Goal: Register for event/course

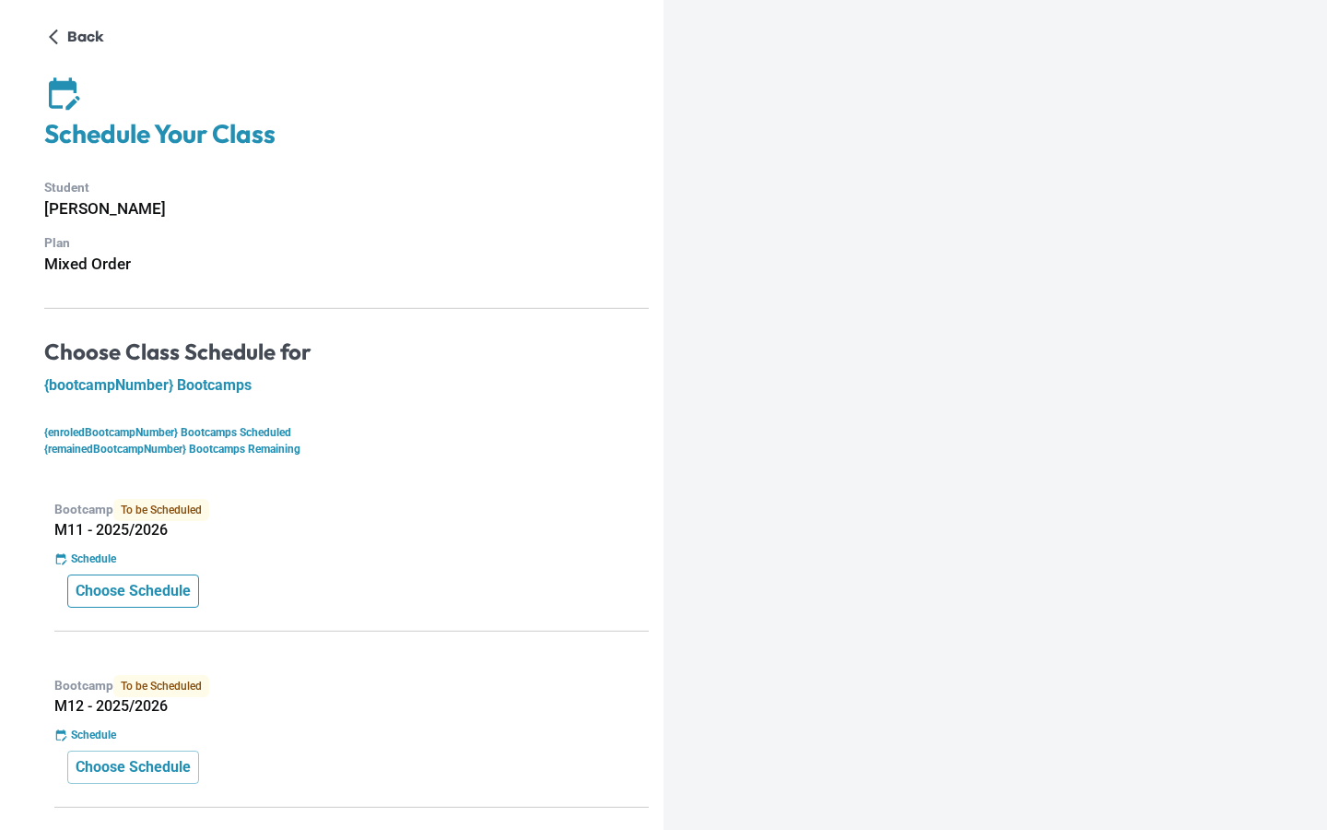
click at [147, 601] on p "Choose Schedule" at bounding box center [133, 591] width 115 height 22
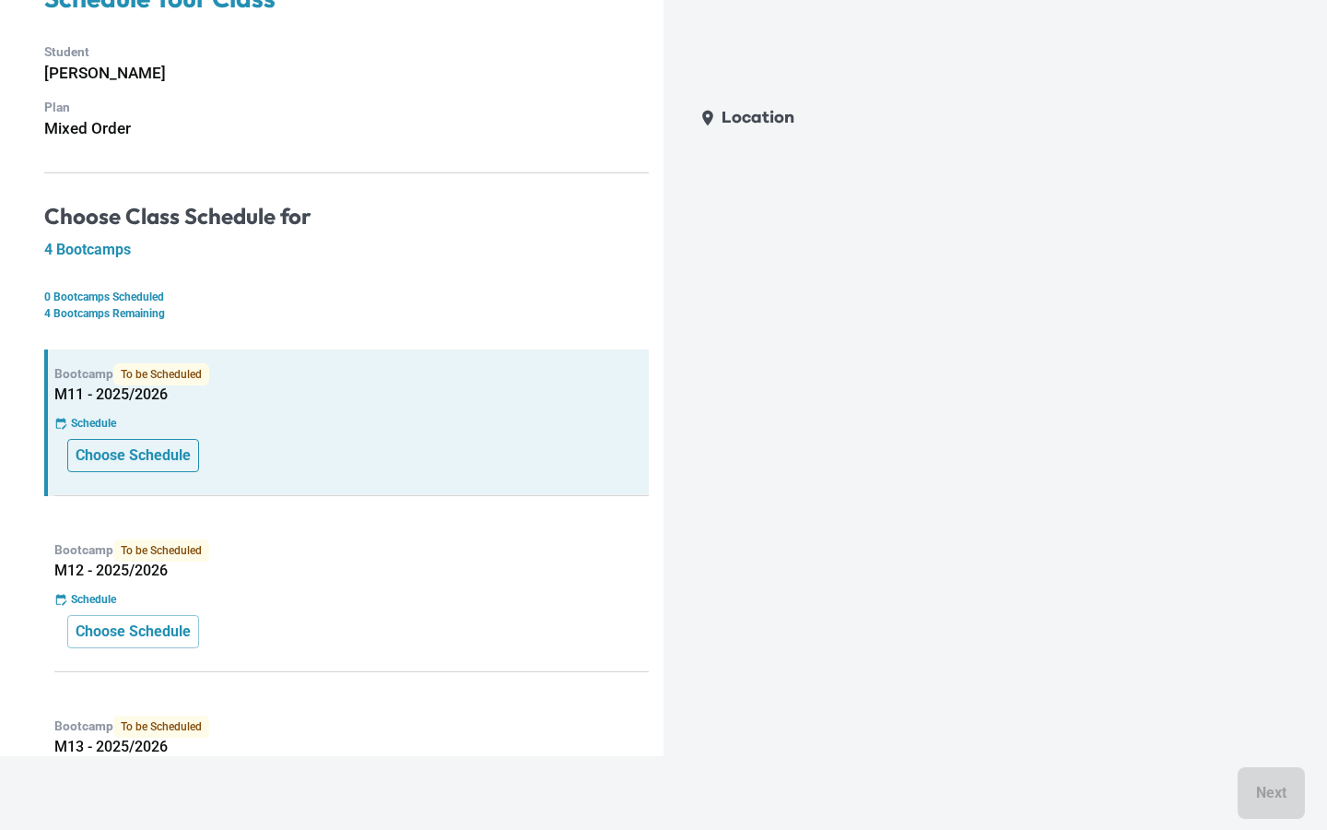
scroll to position [156, 0]
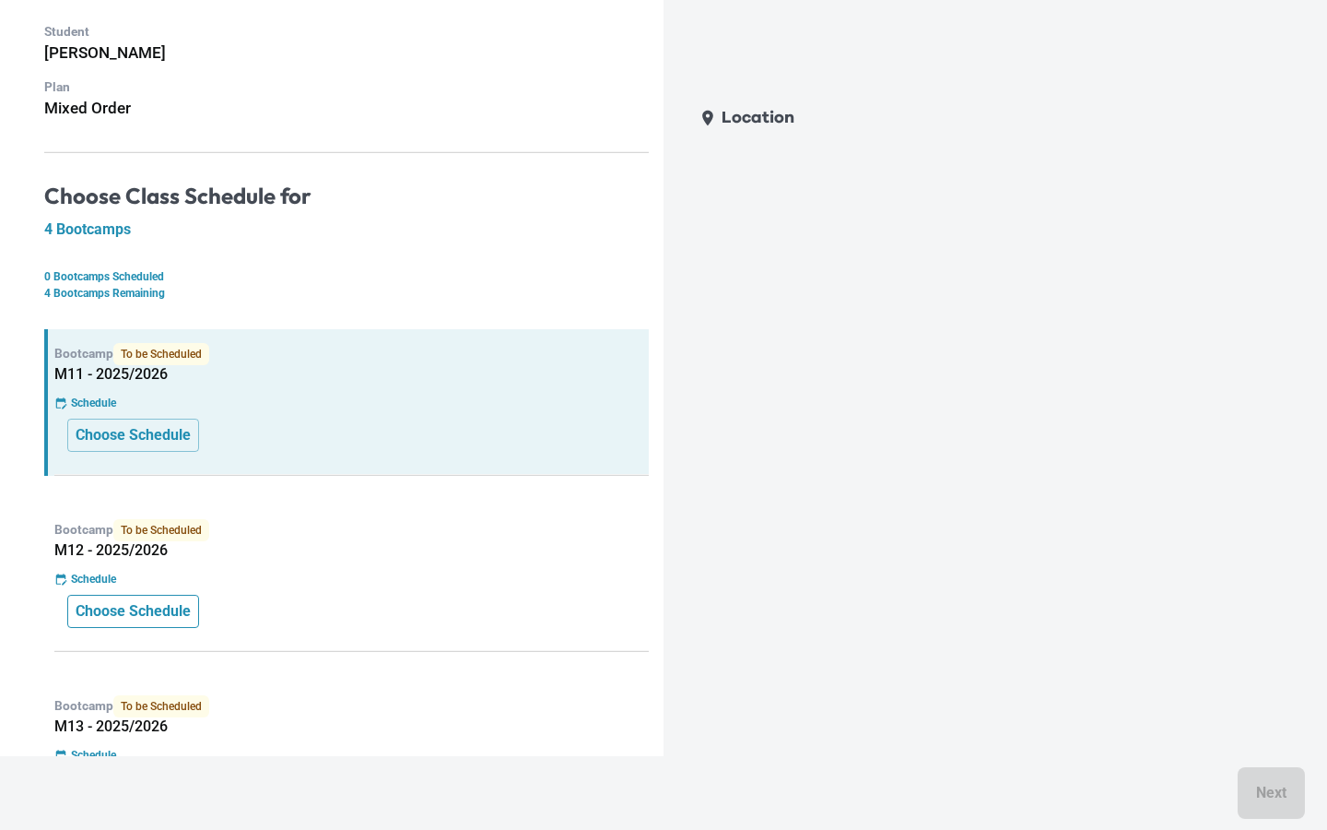
click at [150, 613] on p "Choose Schedule" at bounding box center [133, 611] width 115 height 22
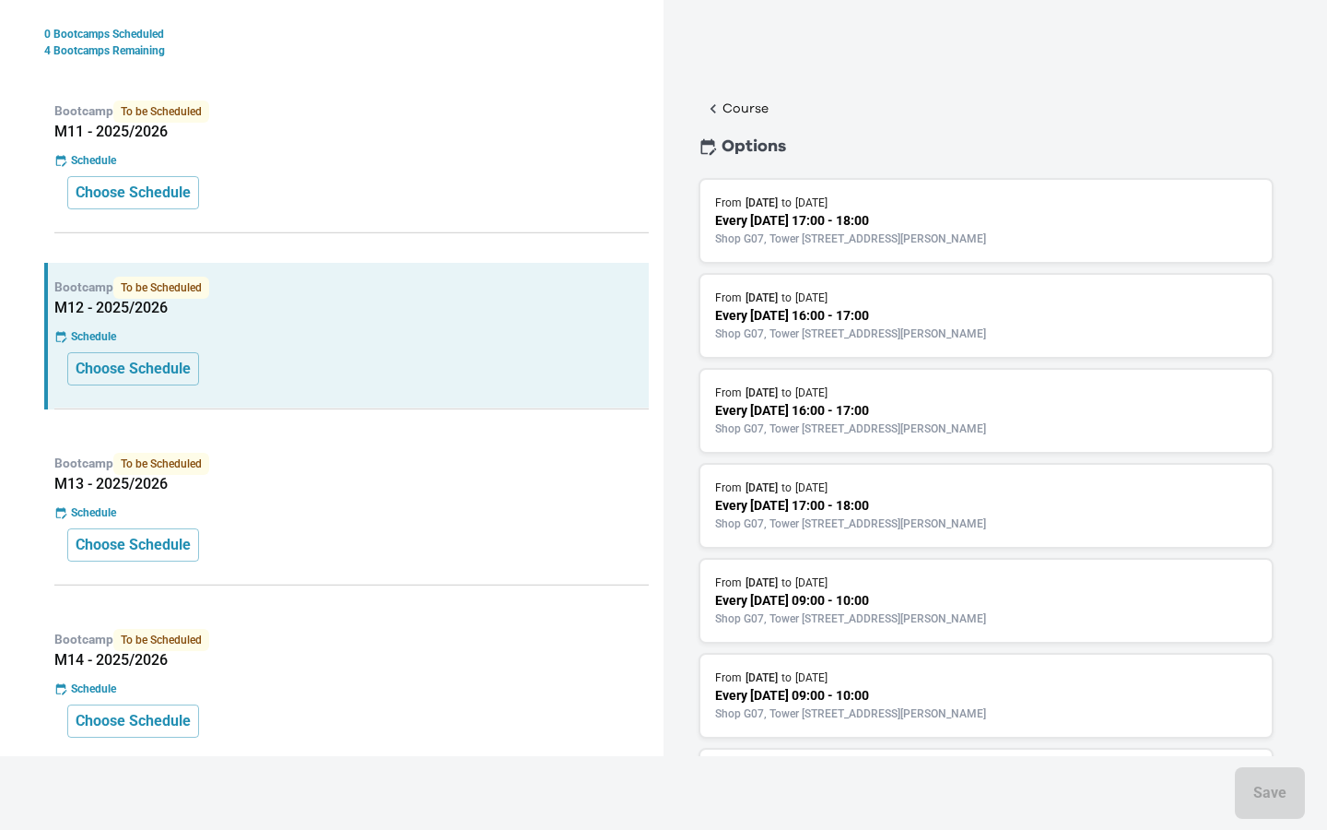
scroll to position [879, 0]
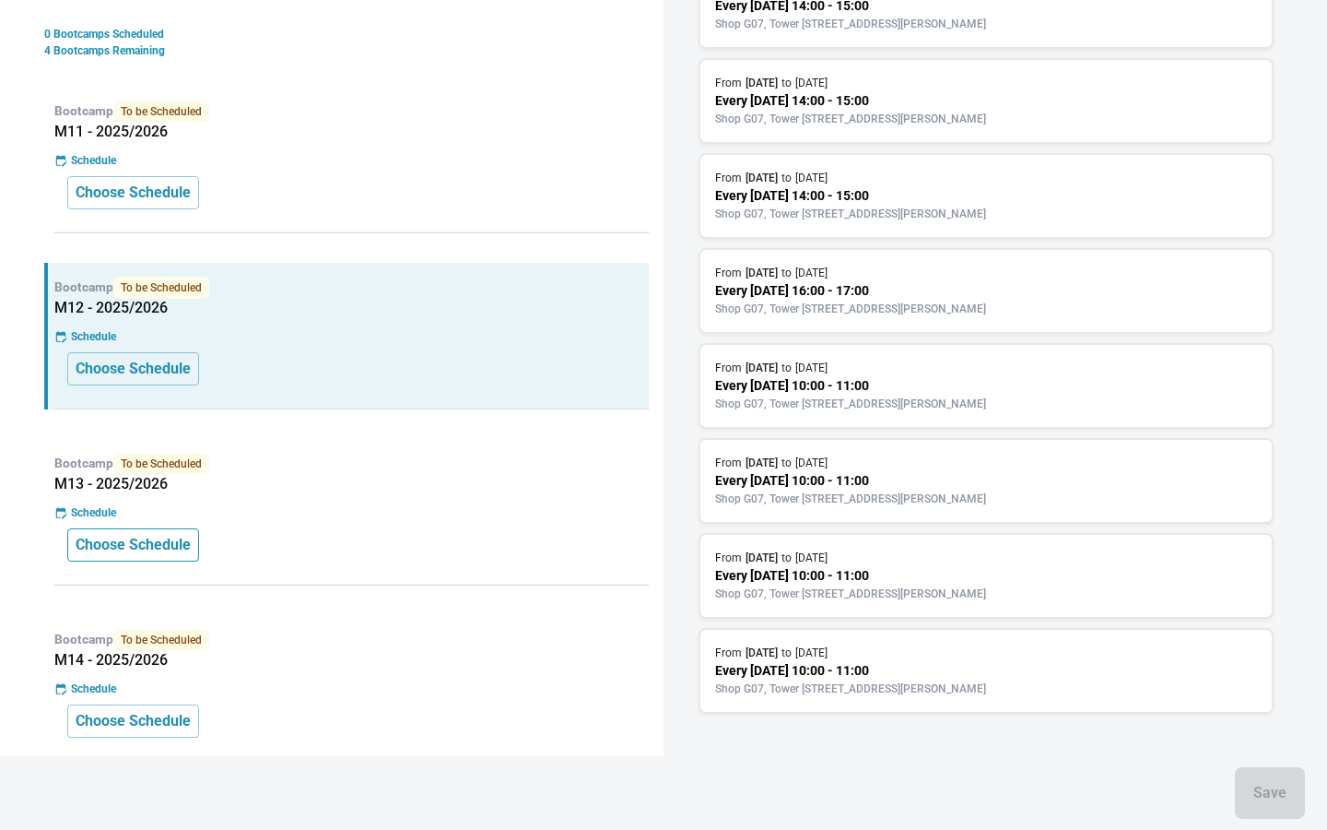
click at [191, 537] on p "Choose Schedule" at bounding box center [133, 545] width 115 height 22
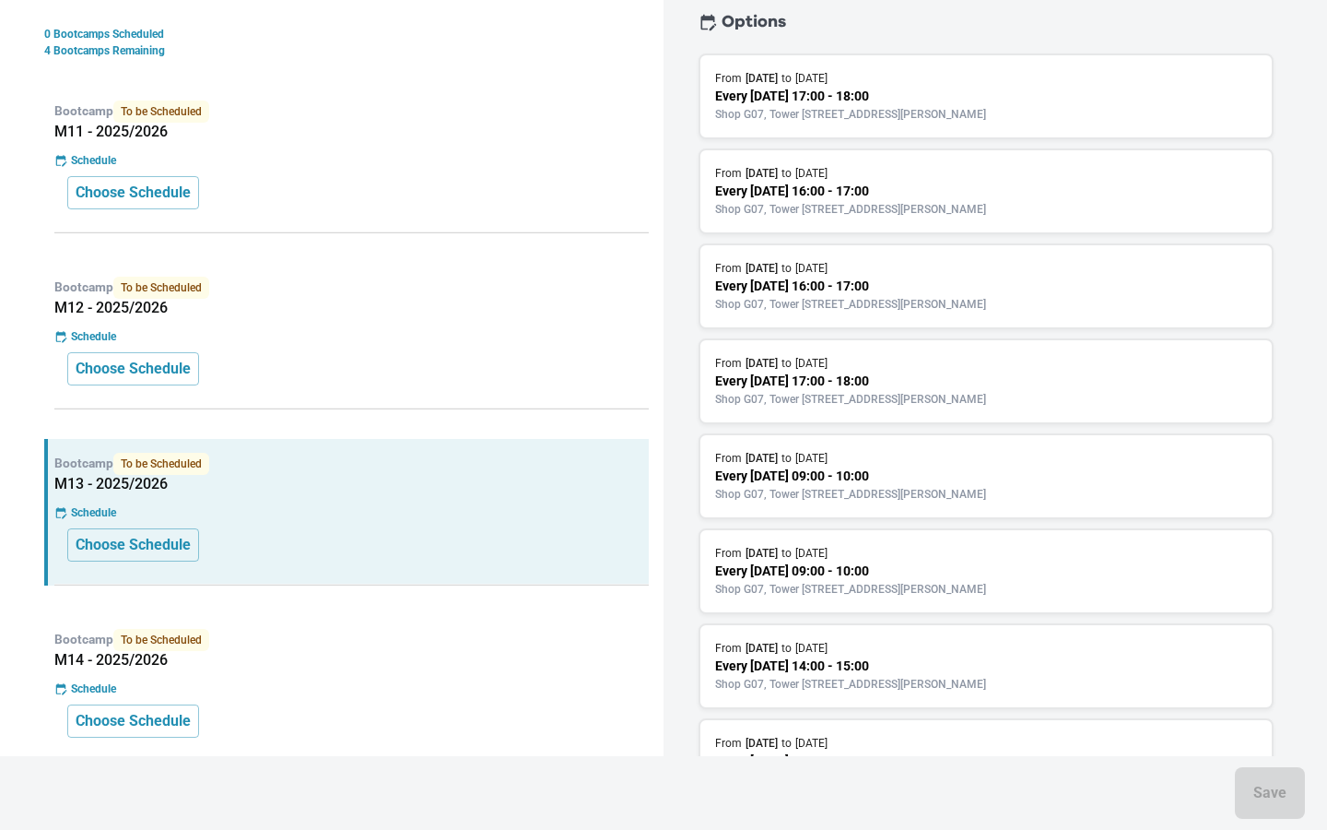
scroll to position [0, 0]
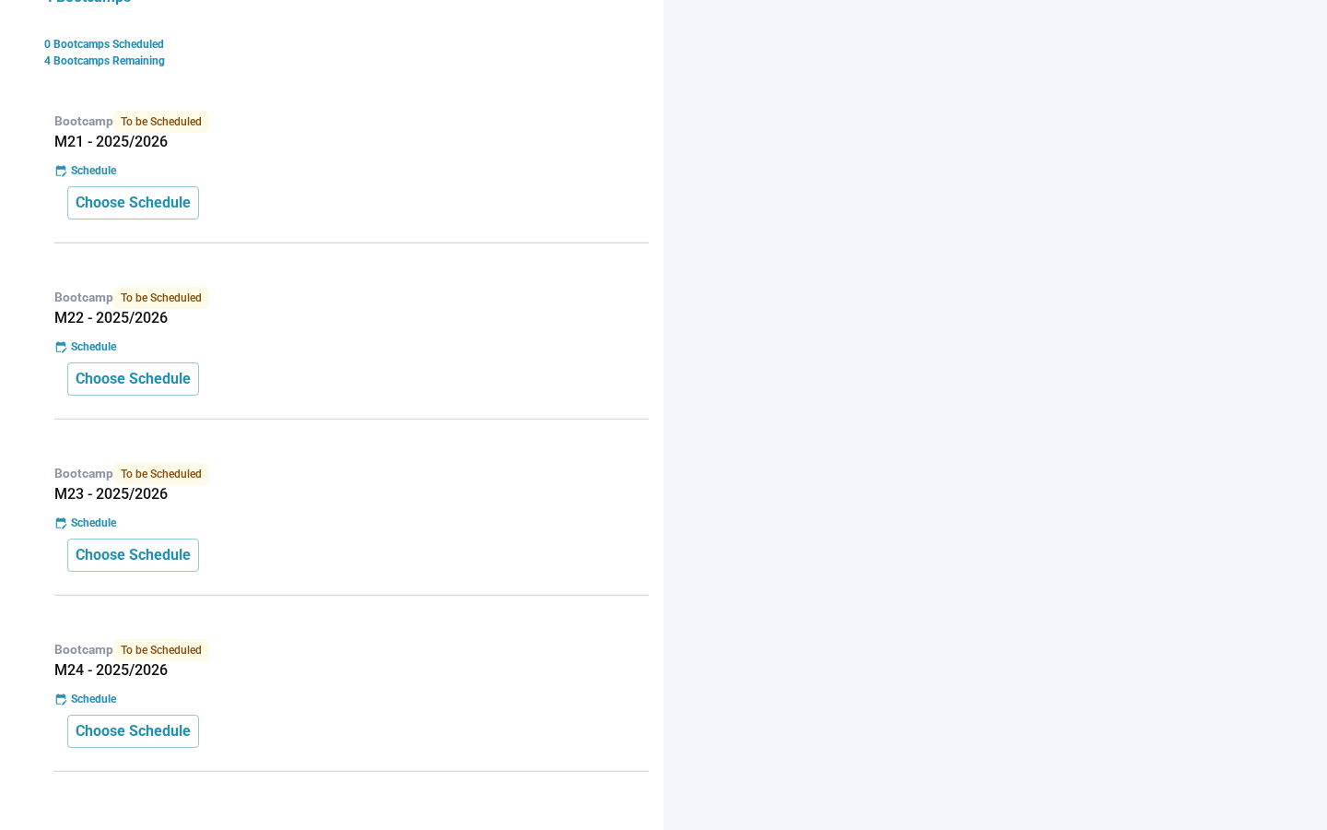
scroll to position [399, 0]
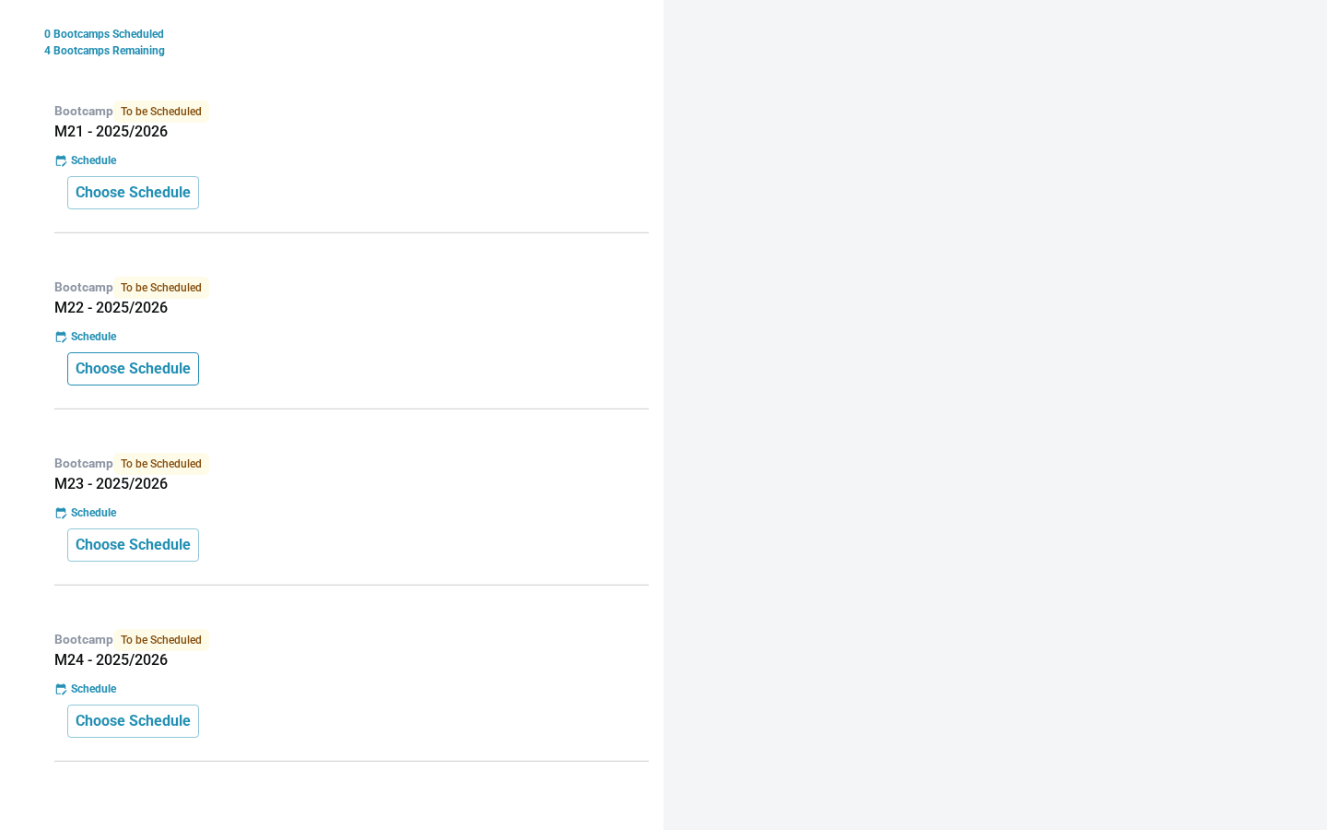
click at [191, 365] on p "Choose Schedule" at bounding box center [133, 369] width 115 height 22
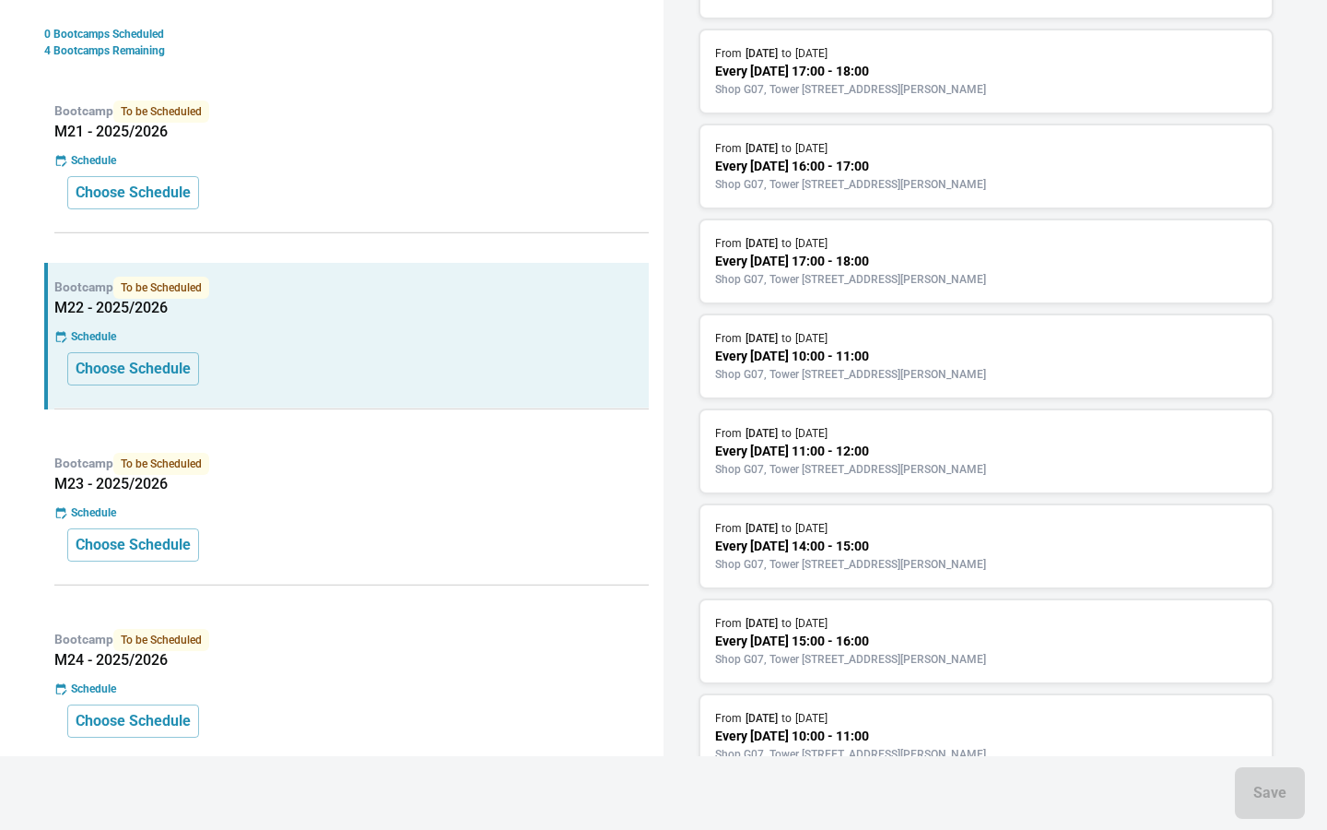
scroll to position [500, 0]
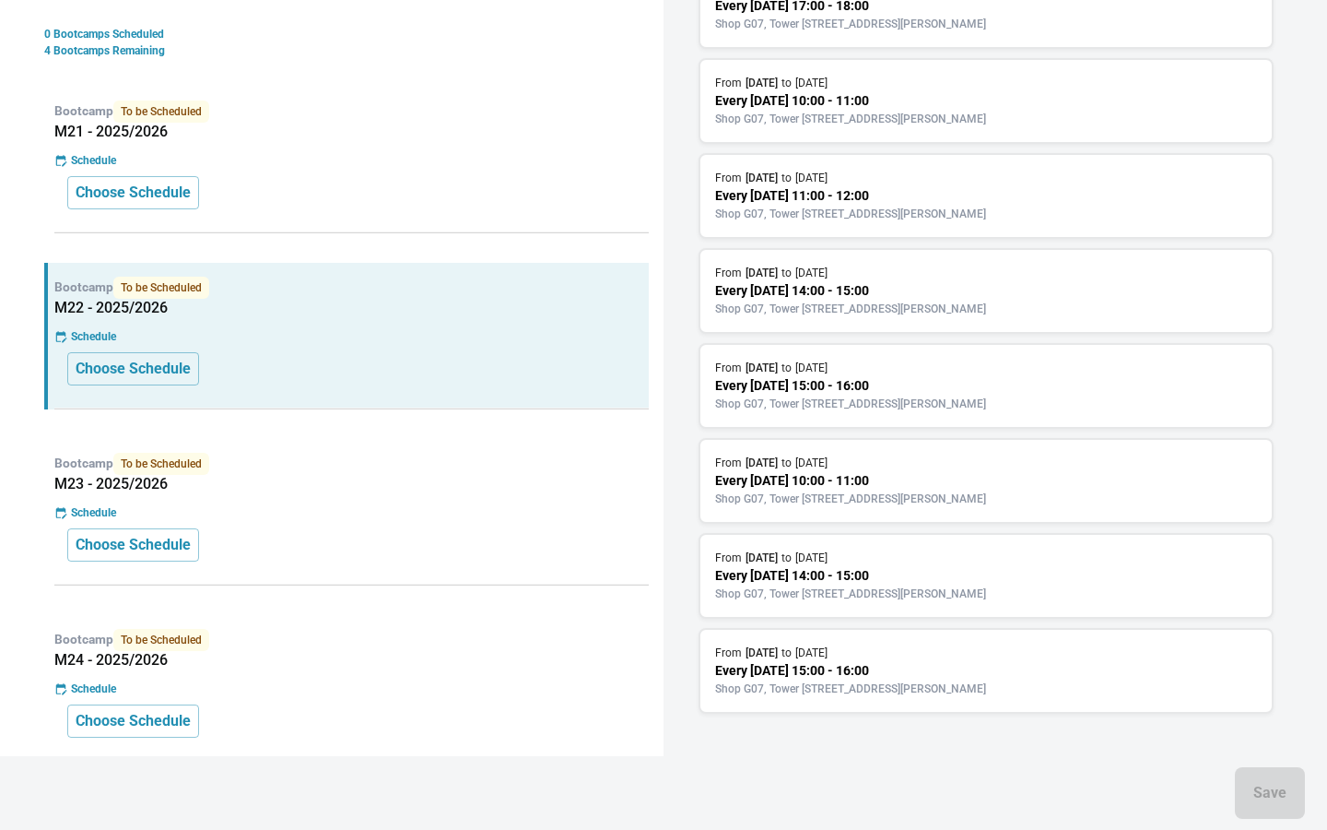
click at [817, 667] on p "Every [DATE] 15:00 - 16:00" at bounding box center [986, 670] width 542 height 19
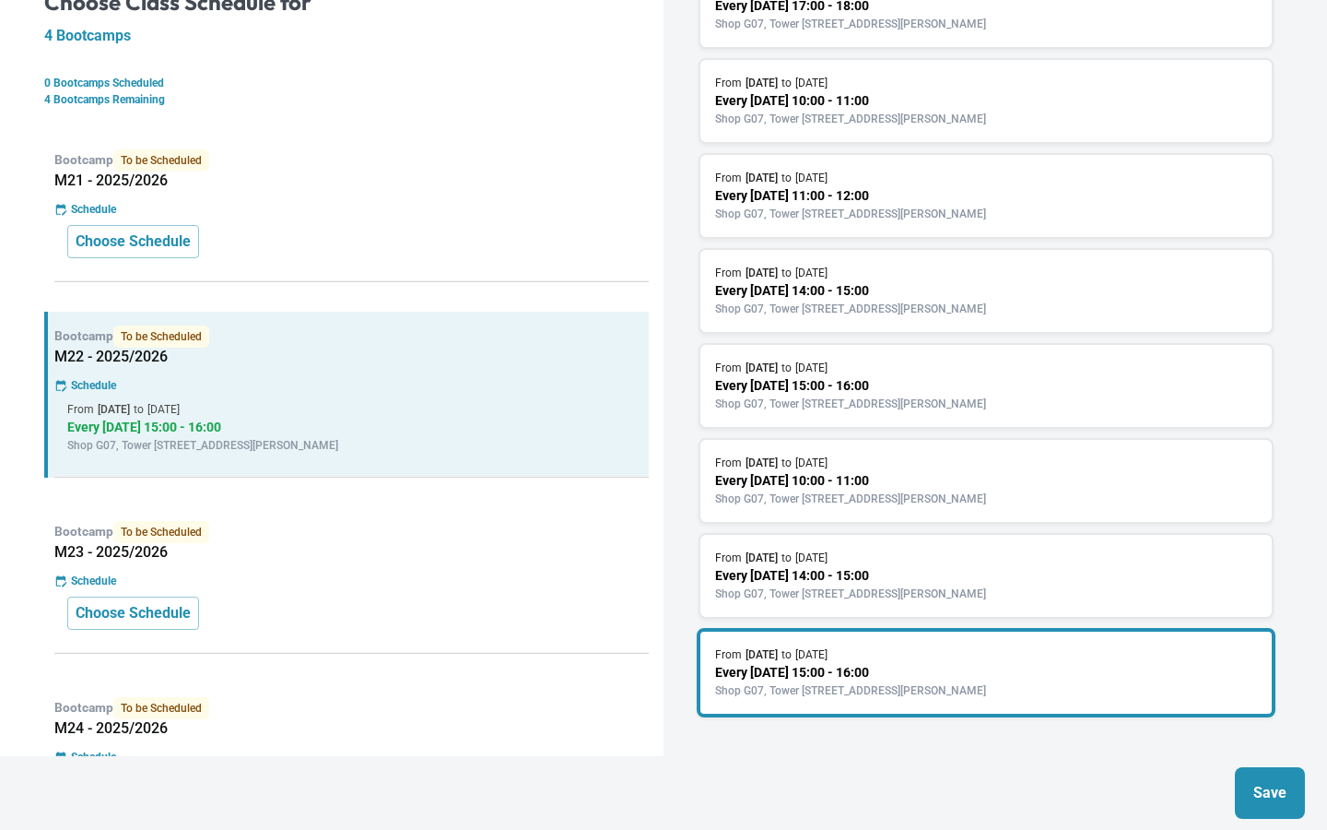
scroll to position [348, 0]
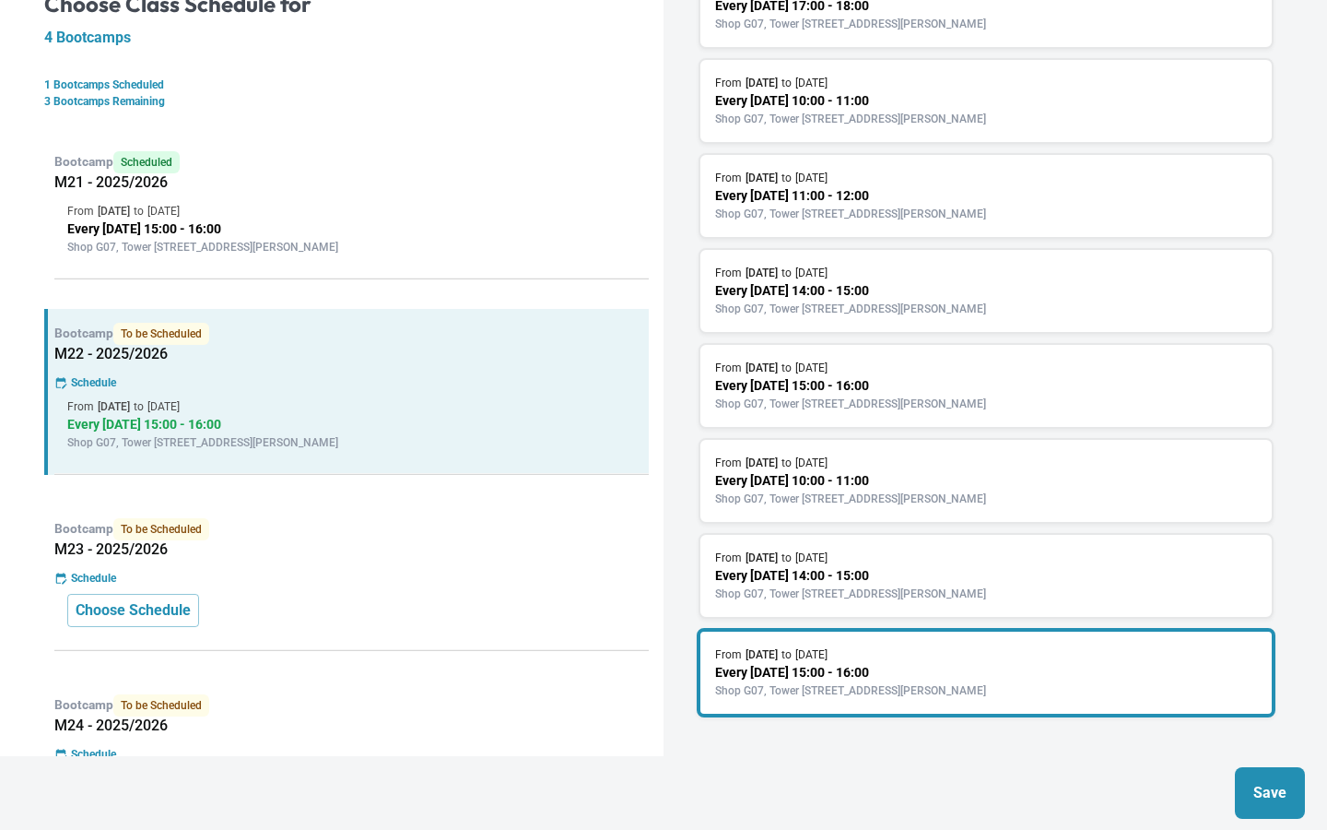
click at [1265, 783] on p "Save" at bounding box center [1270, 793] width 33 height 22
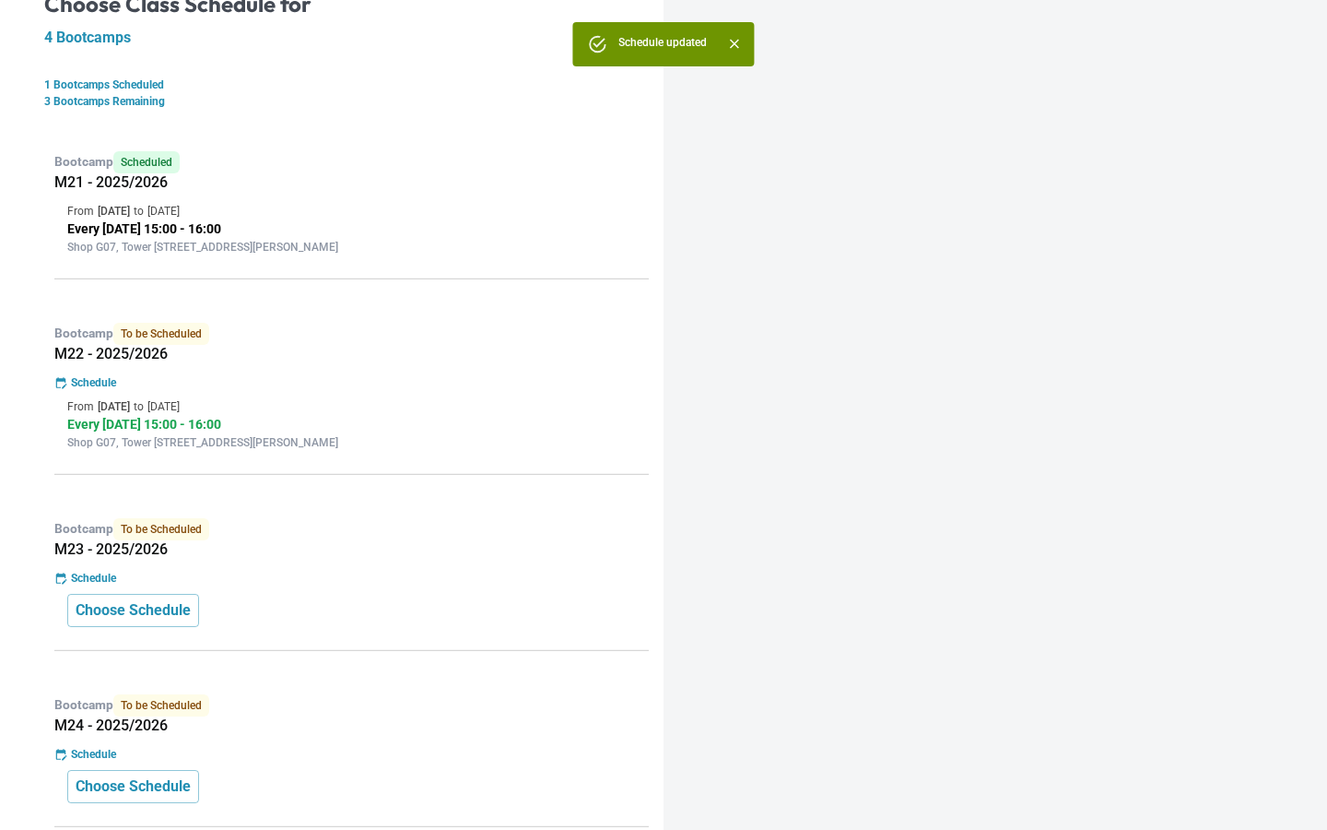
scroll to position [0, 0]
click at [345, 565] on div "Bootcamp To be Scheduled M23 - 2025/2026 Schedule Choose Schedule" at bounding box center [346, 577] width 605 height 147
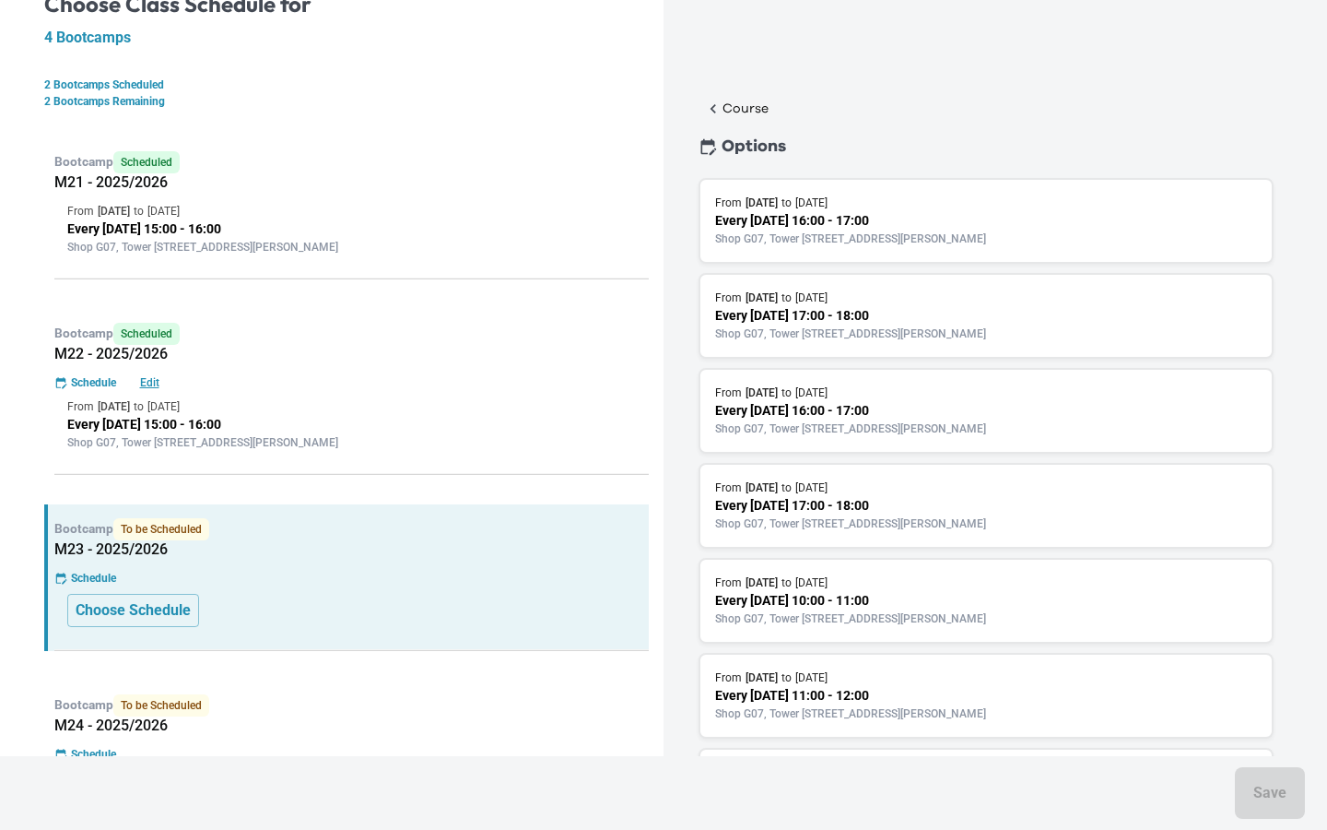
scroll to position [595, 0]
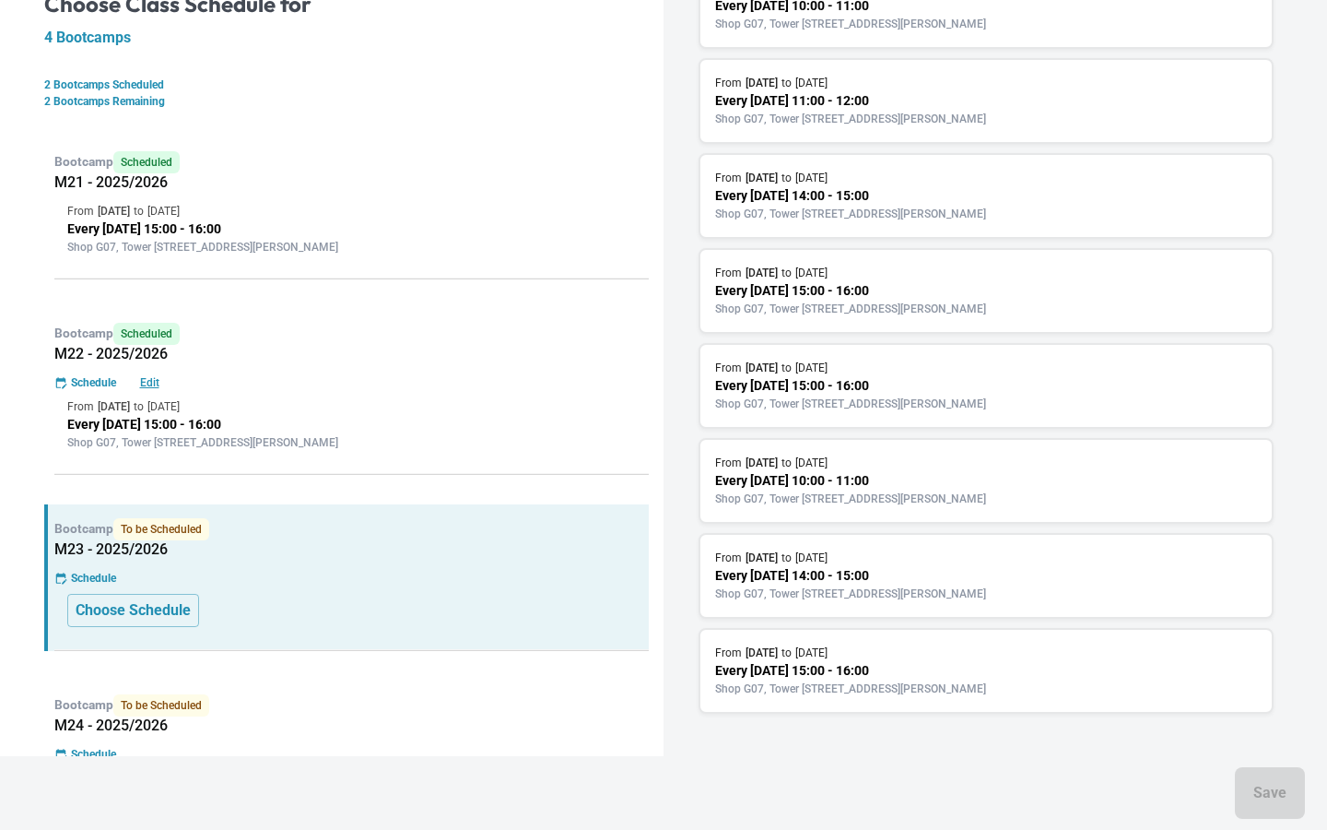
click at [1017, 660] on div "From [DATE] to [DATE]" at bounding box center [986, 652] width 542 height 17
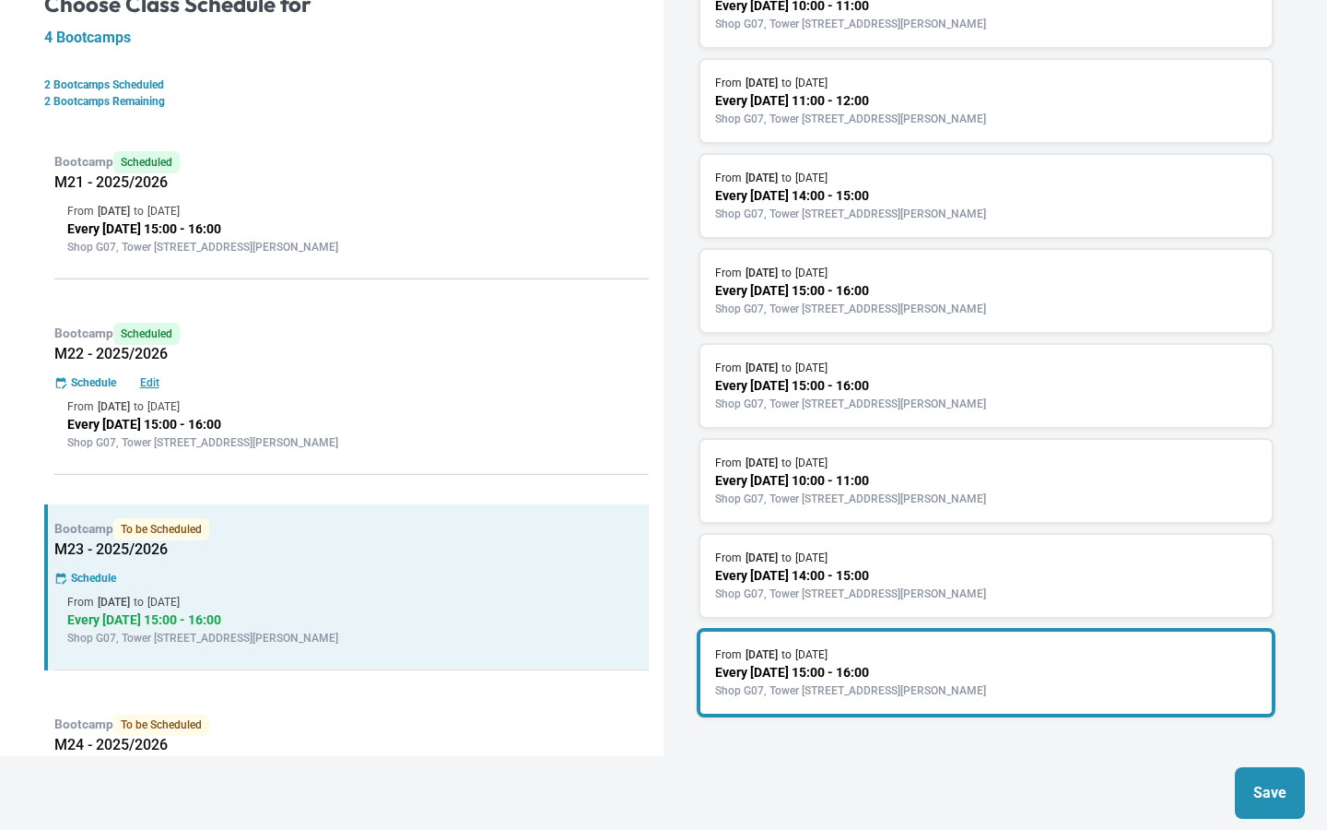
click at [1281, 803] on p "Save" at bounding box center [1270, 793] width 33 height 22
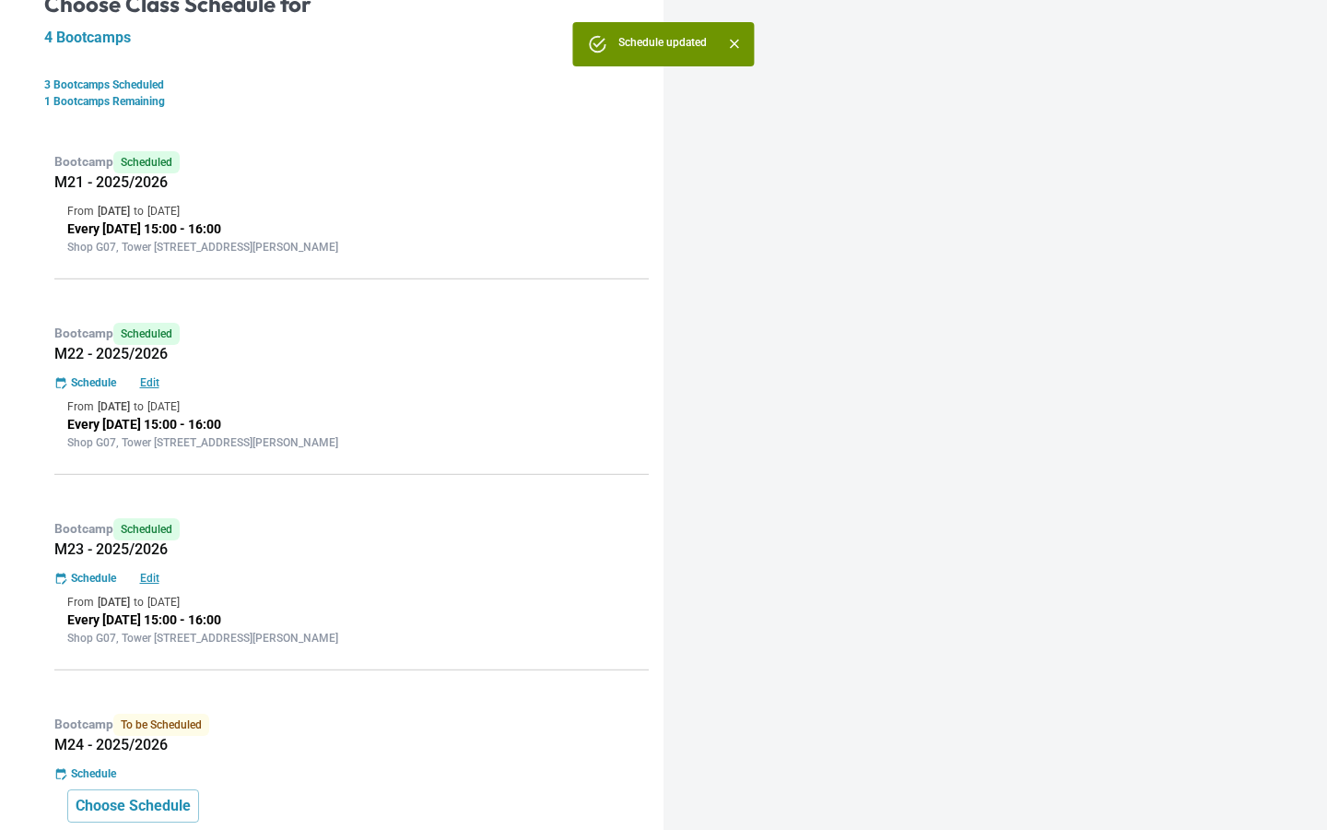
scroll to position [433, 0]
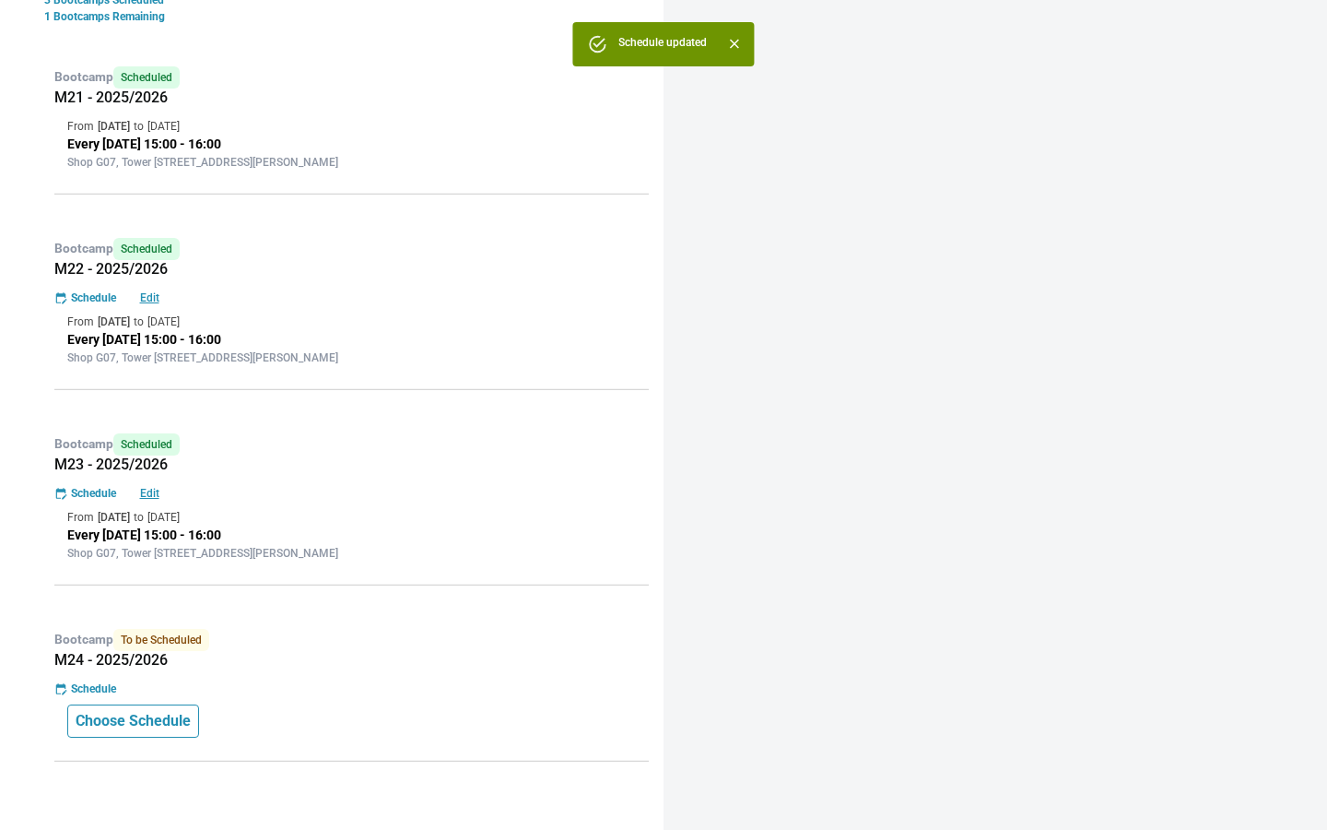
click at [171, 709] on button "Choose Schedule" at bounding box center [133, 720] width 132 height 33
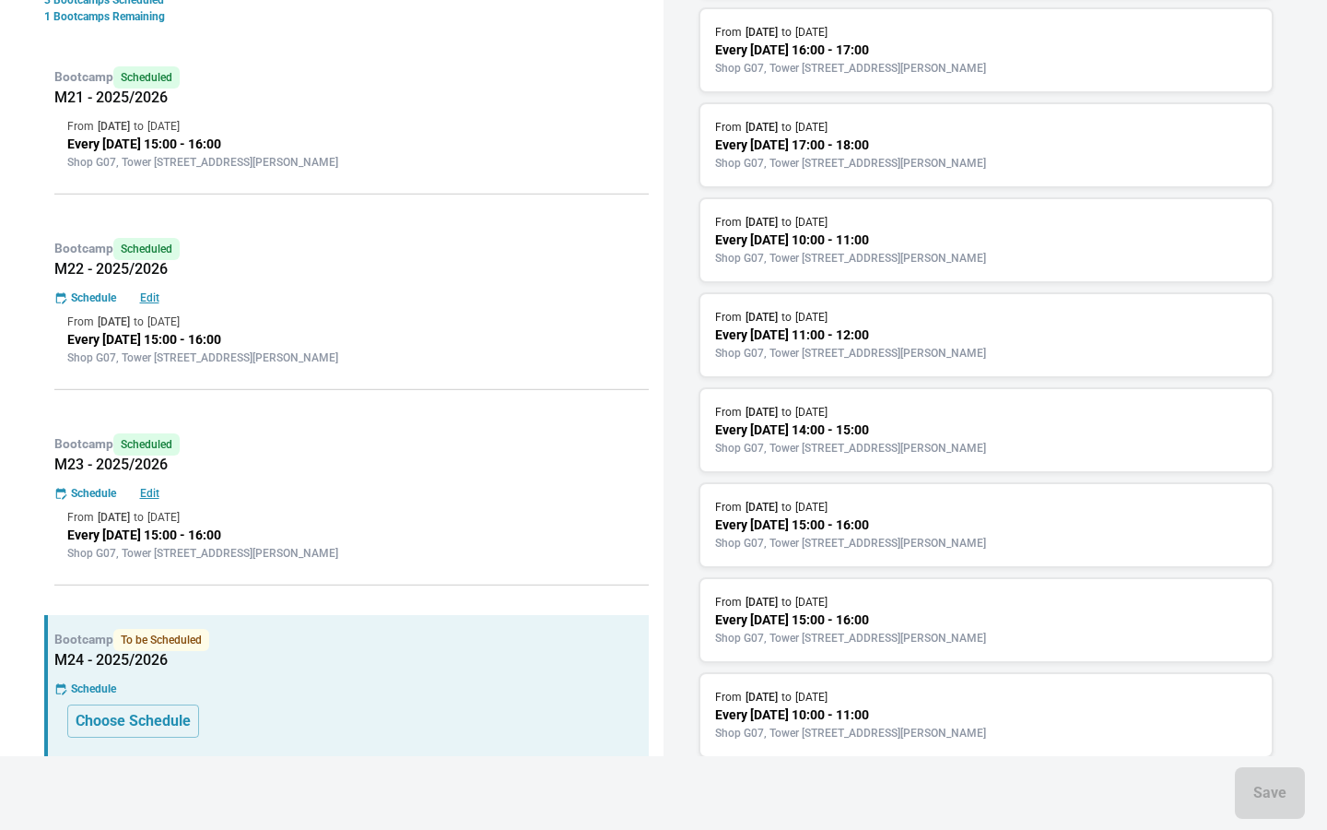
scroll to position [690, 0]
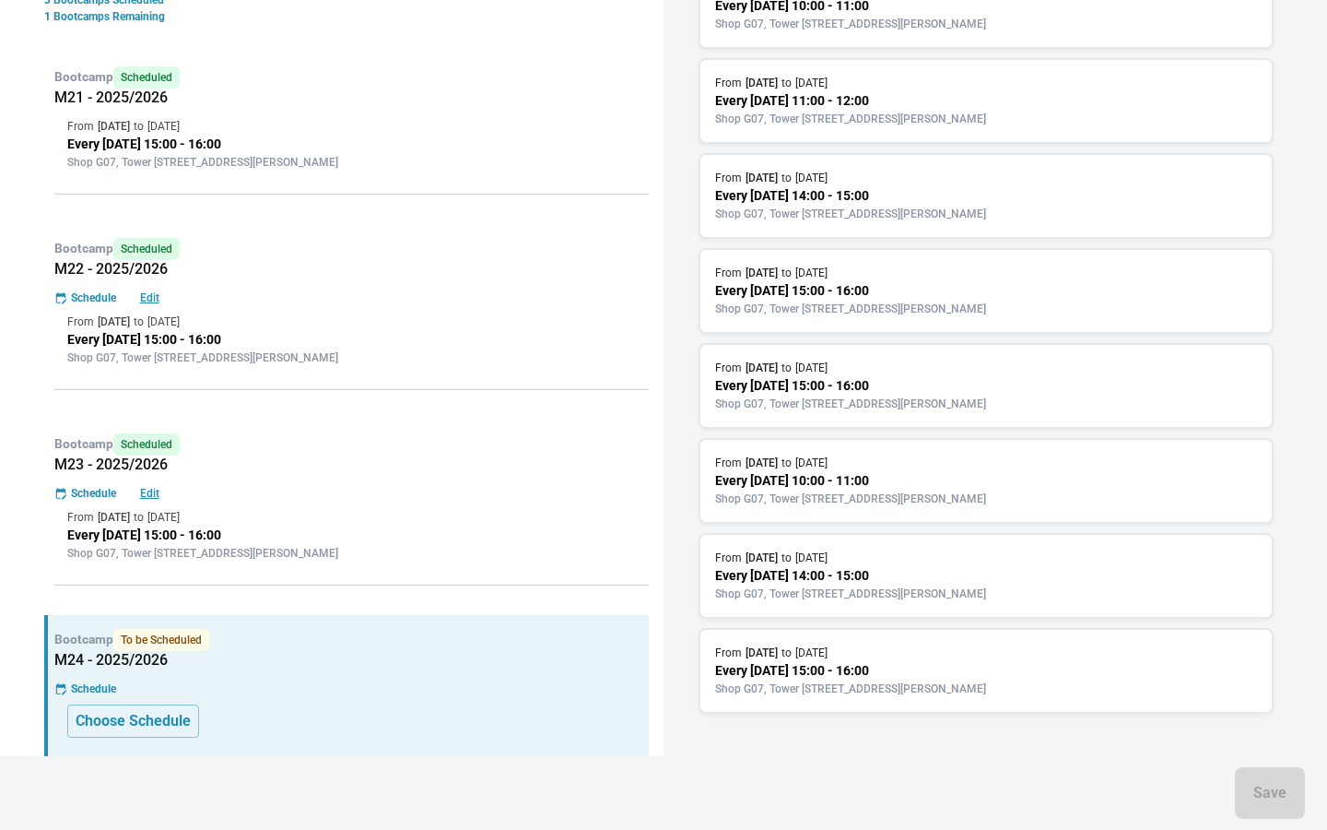
click at [934, 674] on p "Every [DATE] 15:00 - 16:00" at bounding box center [986, 670] width 542 height 19
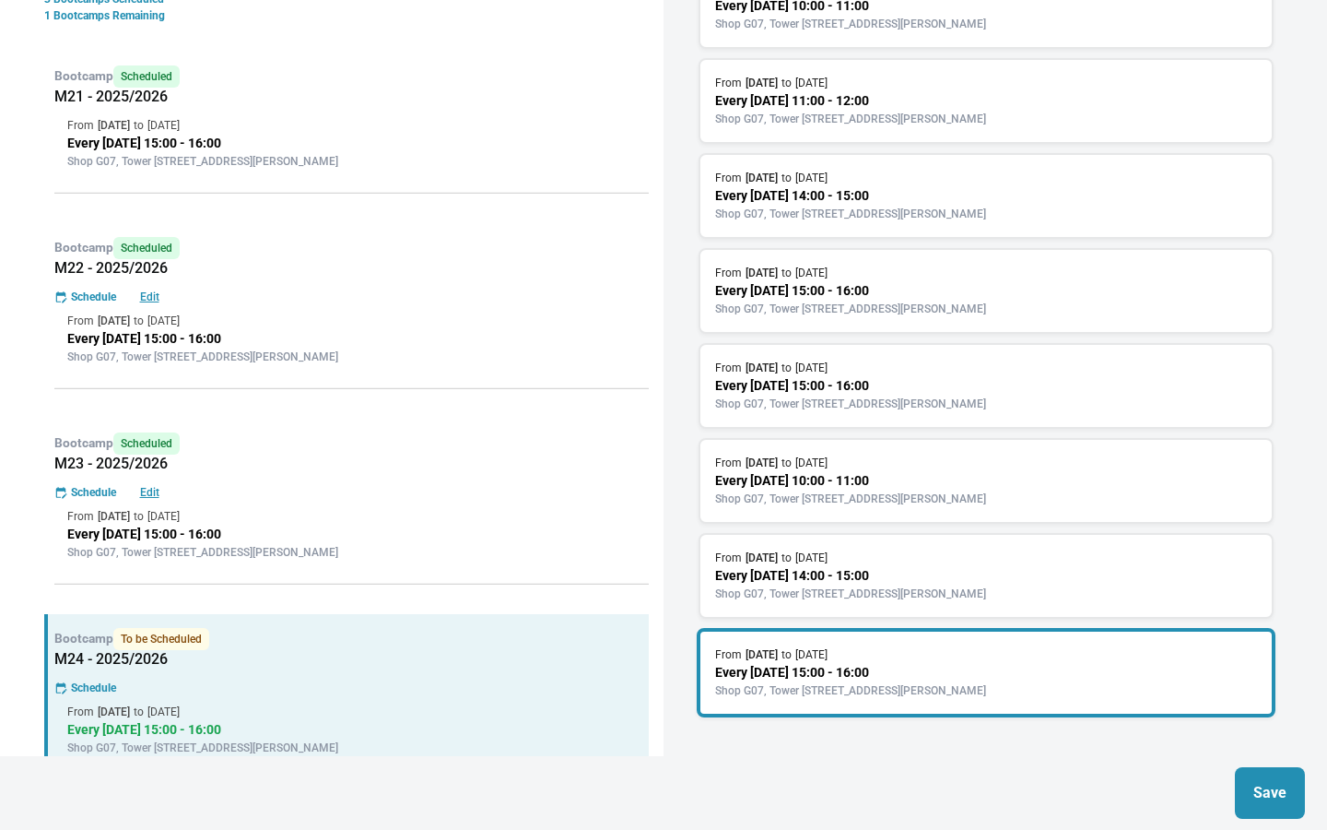
click at [1263, 784] on p "Save" at bounding box center [1270, 793] width 33 height 22
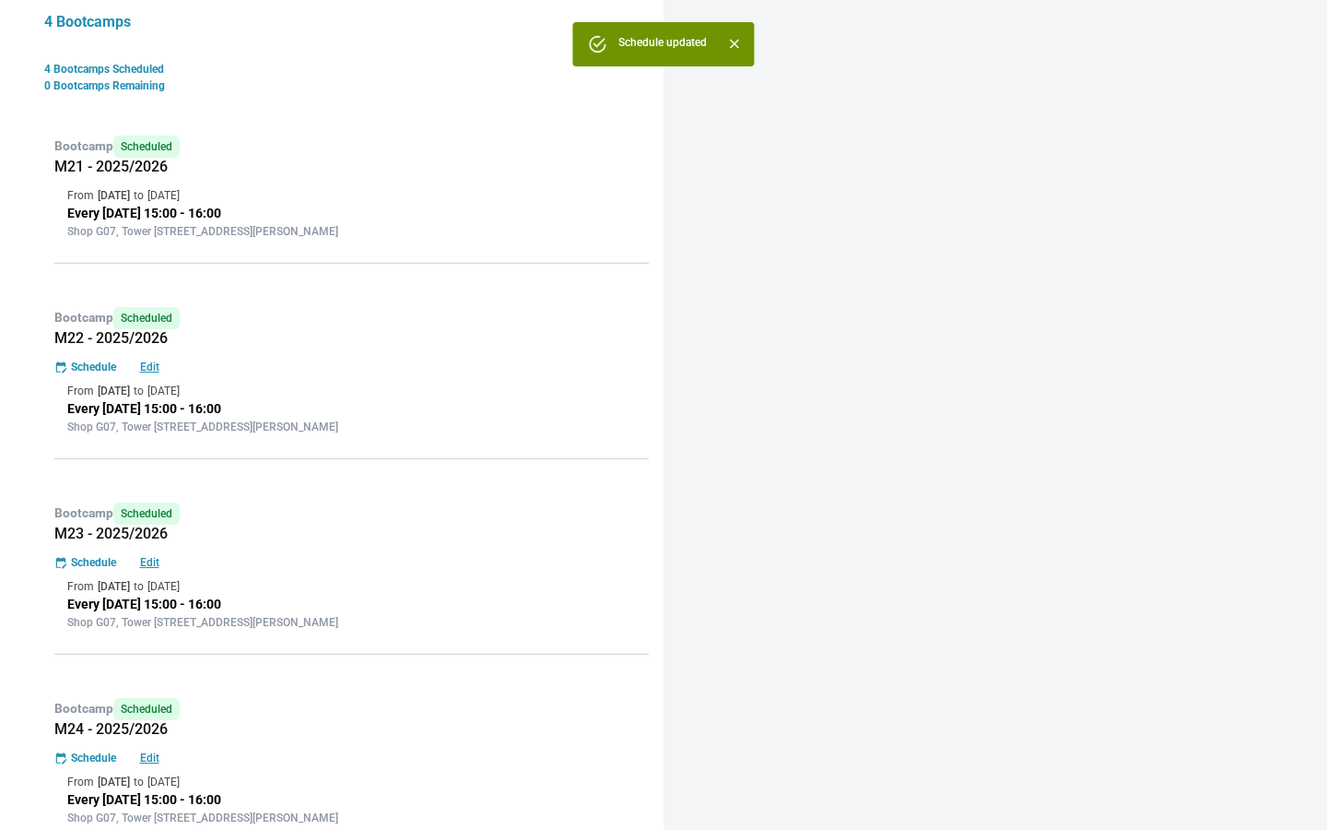
scroll to position [404, 0]
